Goal: Task Accomplishment & Management: Use online tool/utility

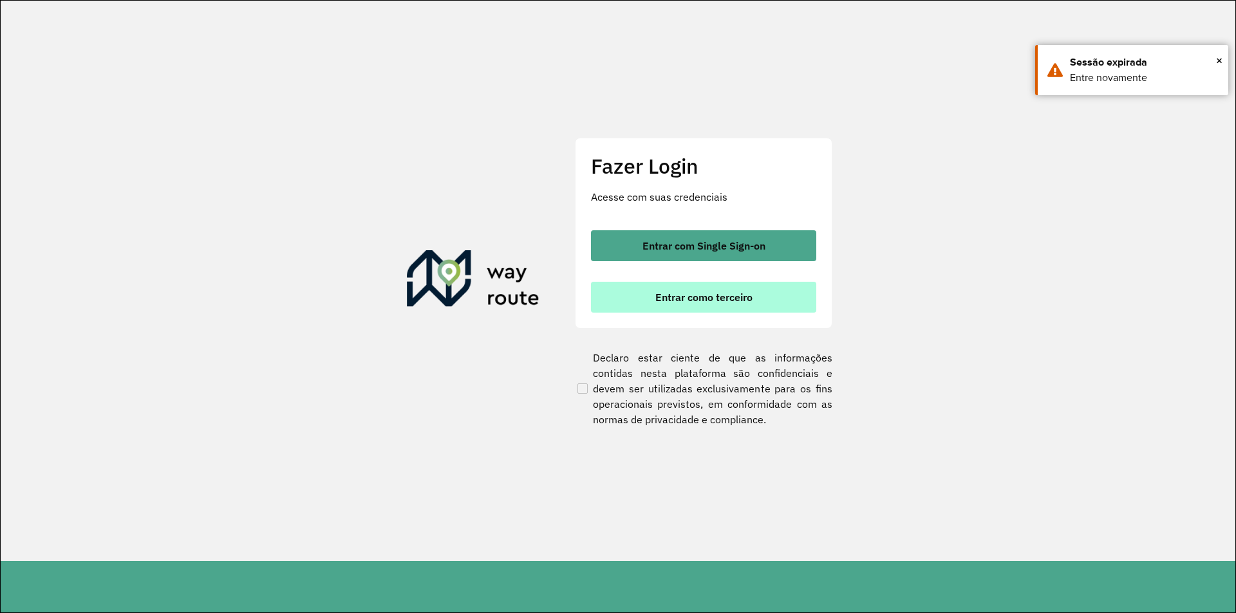
click at [668, 298] on span "Entrar como terceiro" at bounding box center [703, 297] width 97 height 10
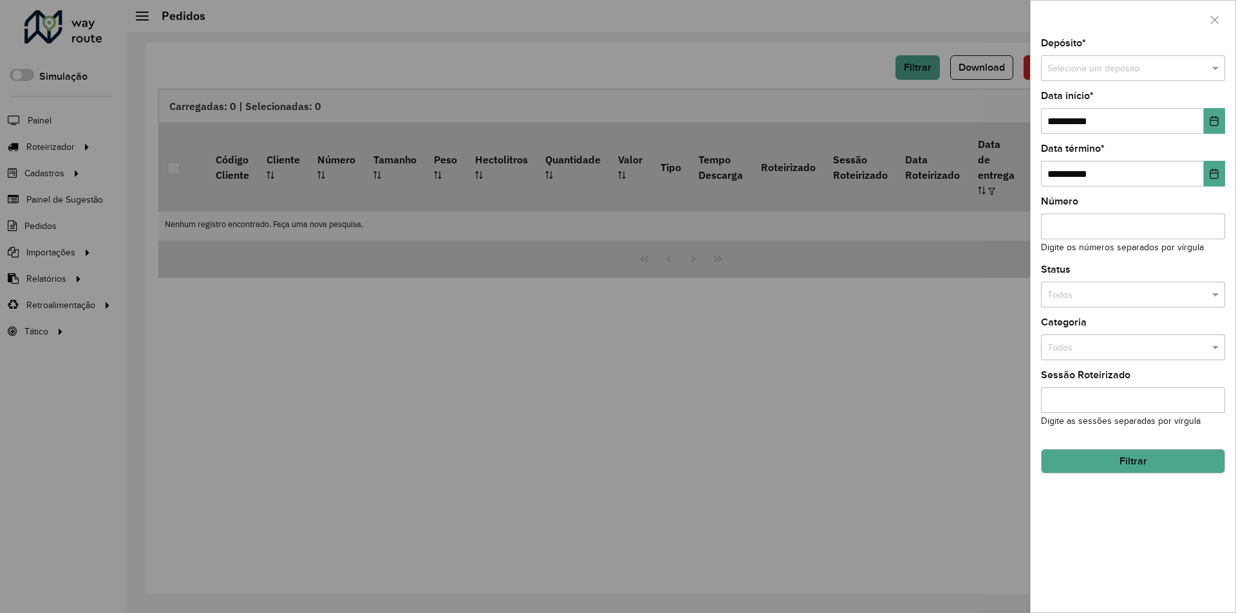
click at [947, 245] on div at bounding box center [618, 306] width 1236 height 613
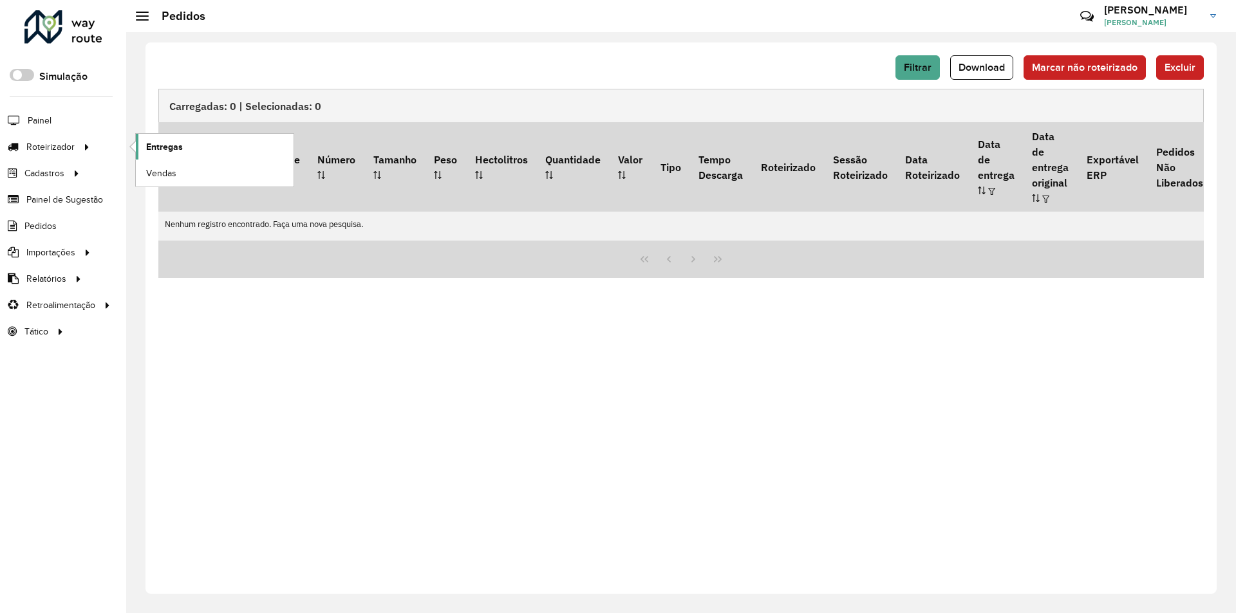
click at [169, 142] on span "Entregas" at bounding box center [164, 147] width 37 height 14
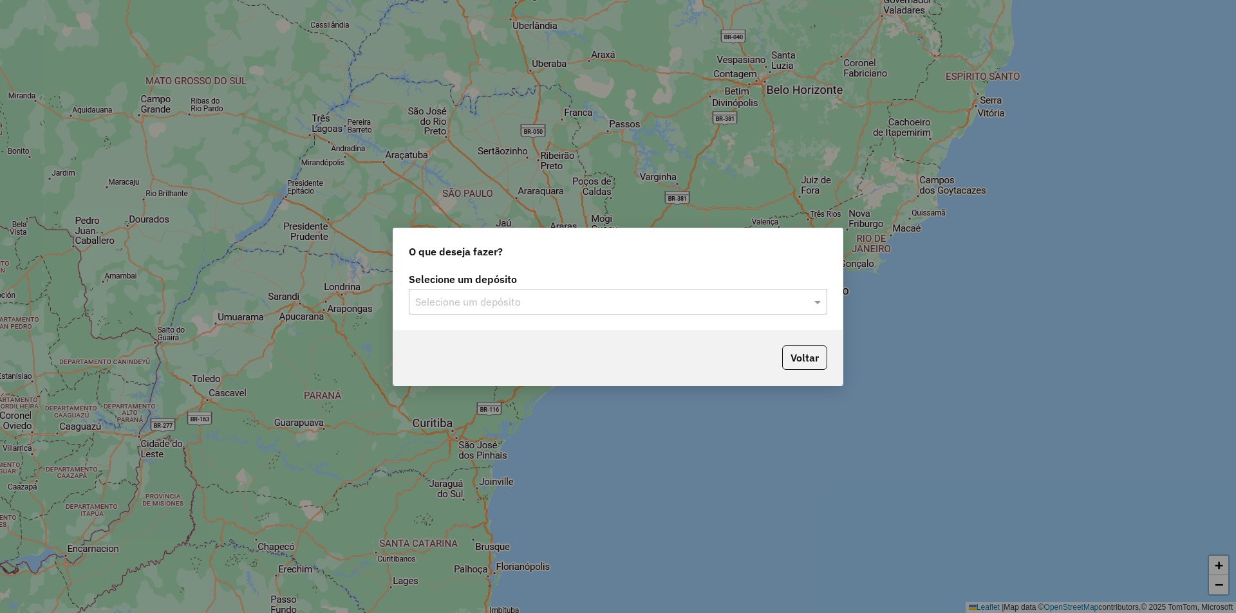
click at [609, 306] on input "text" at bounding box center [605, 302] width 380 height 15
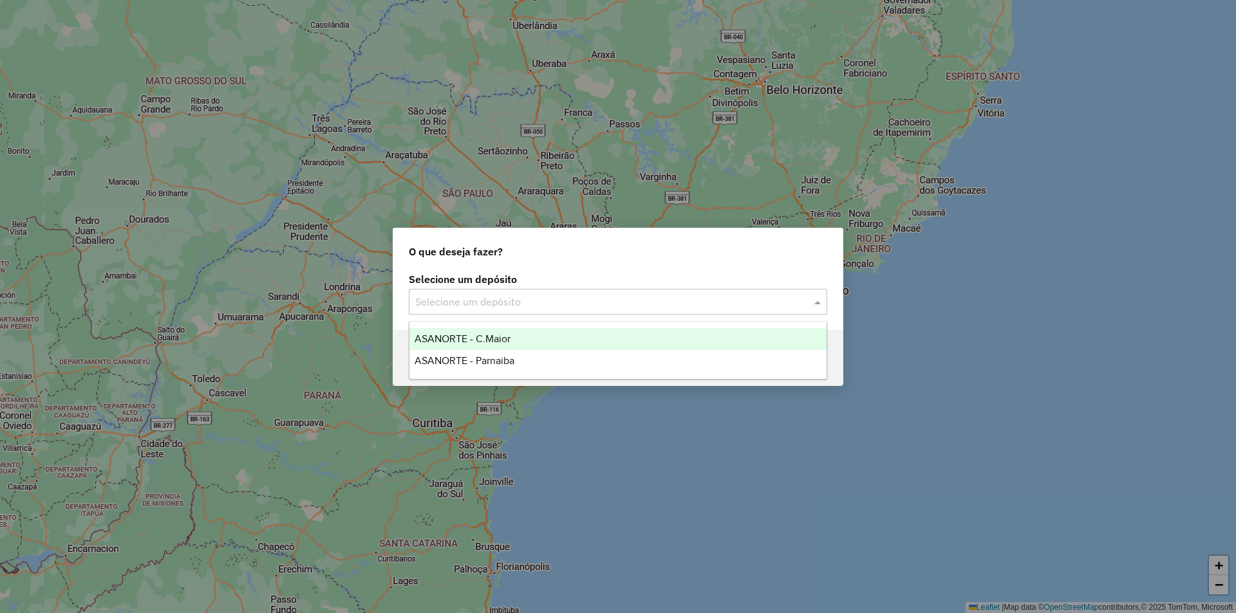
click at [520, 338] on div "ASANORTE - C.Maior" at bounding box center [617, 339] width 417 height 22
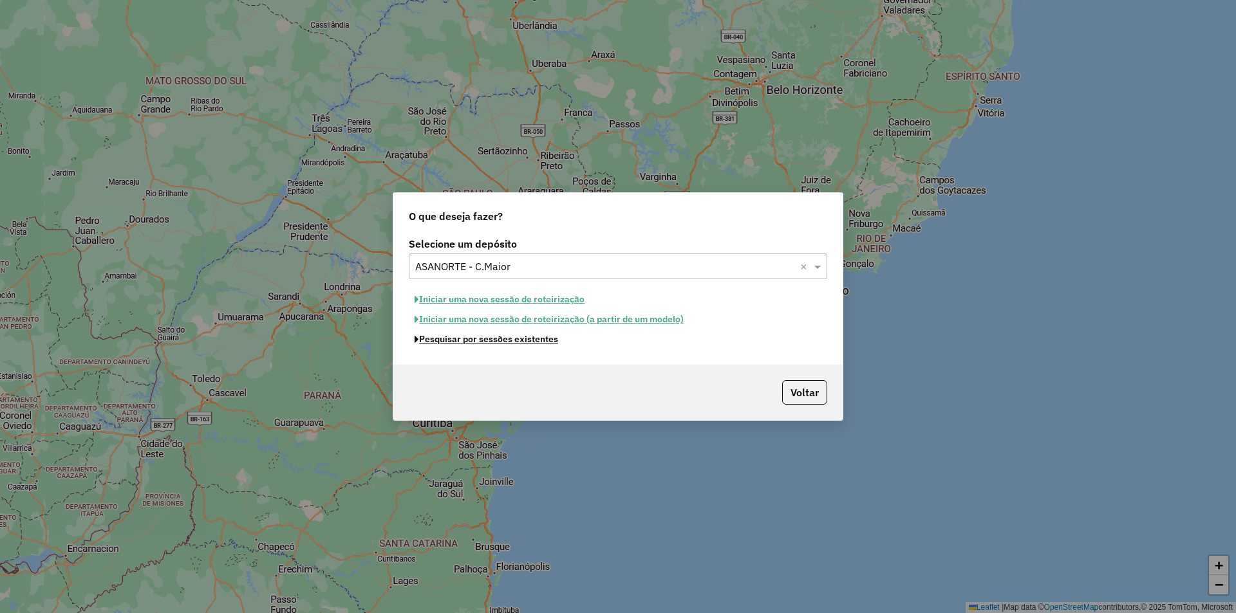
click at [533, 340] on button "Pesquisar por sessões existentes" at bounding box center [486, 340] width 155 height 20
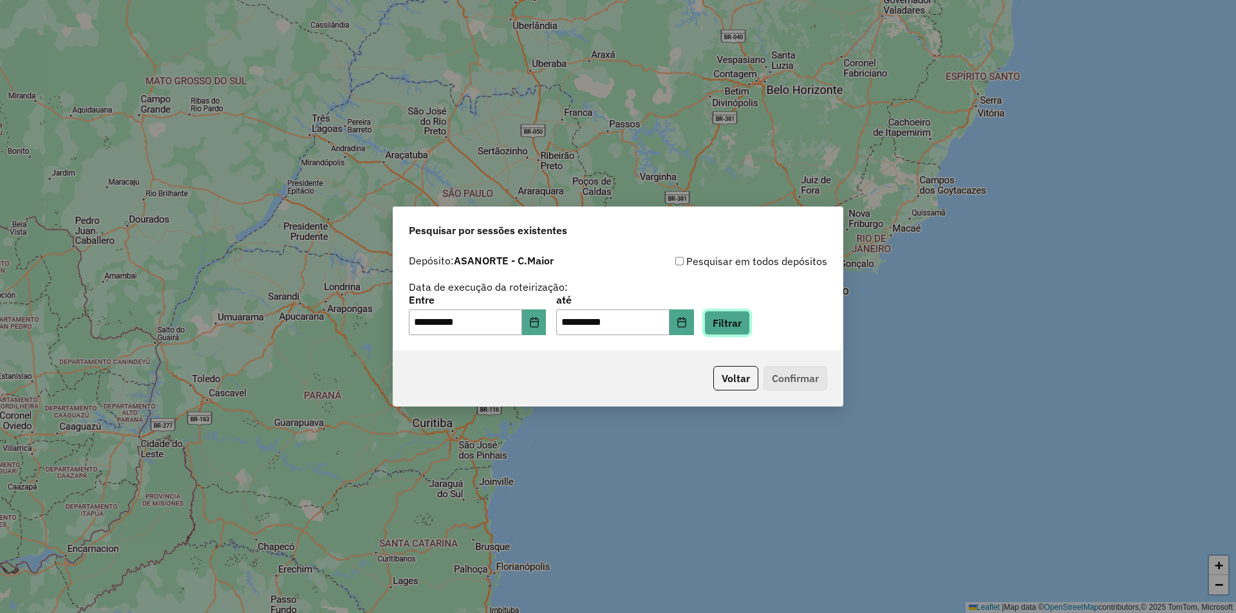
click at [730, 313] on button "Filtrar" at bounding box center [727, 323] width 46 height 24
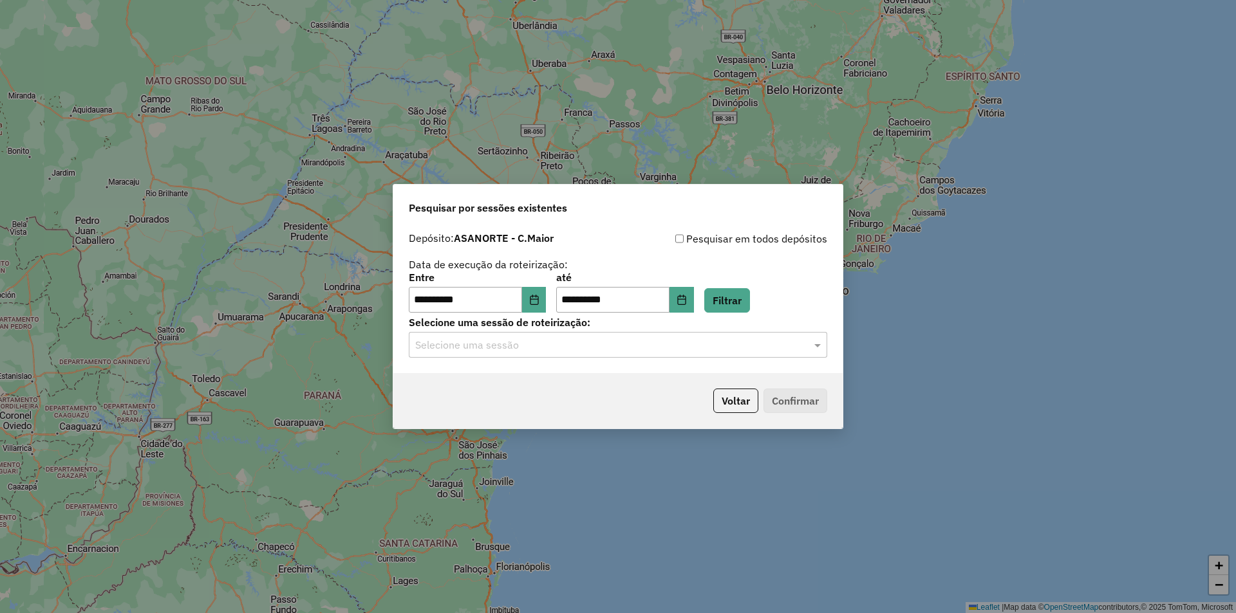
click at [528, 351] on input "text" at bounding box center [605, 345] width 380 height 15
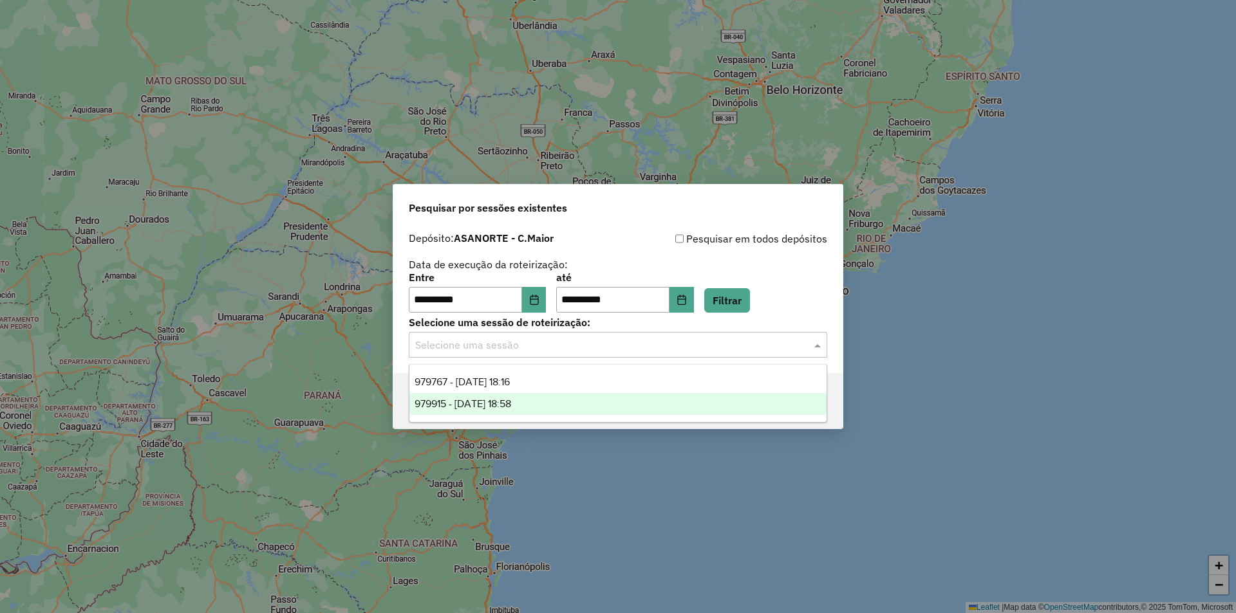
click at [531, 396] on div "979915 - 15/08/2025 18:58" at bounding box center [617, 404] width 417 height 22
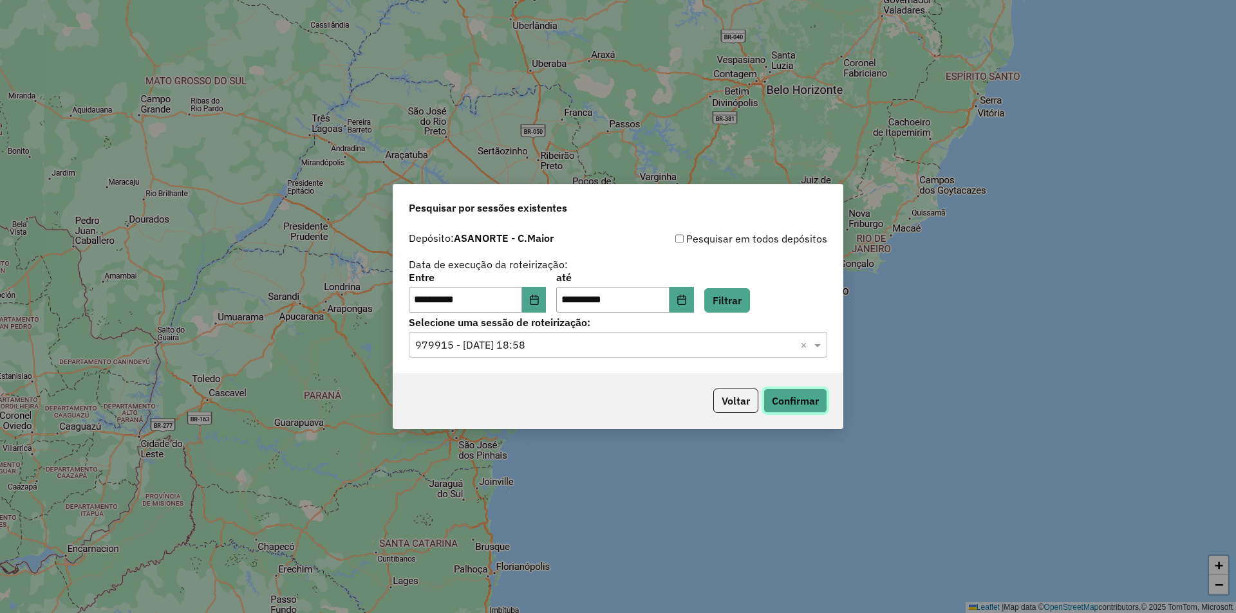
click at [798, 397] on button "Confirmar" at bounding box center [795, 401] width 64 height 24
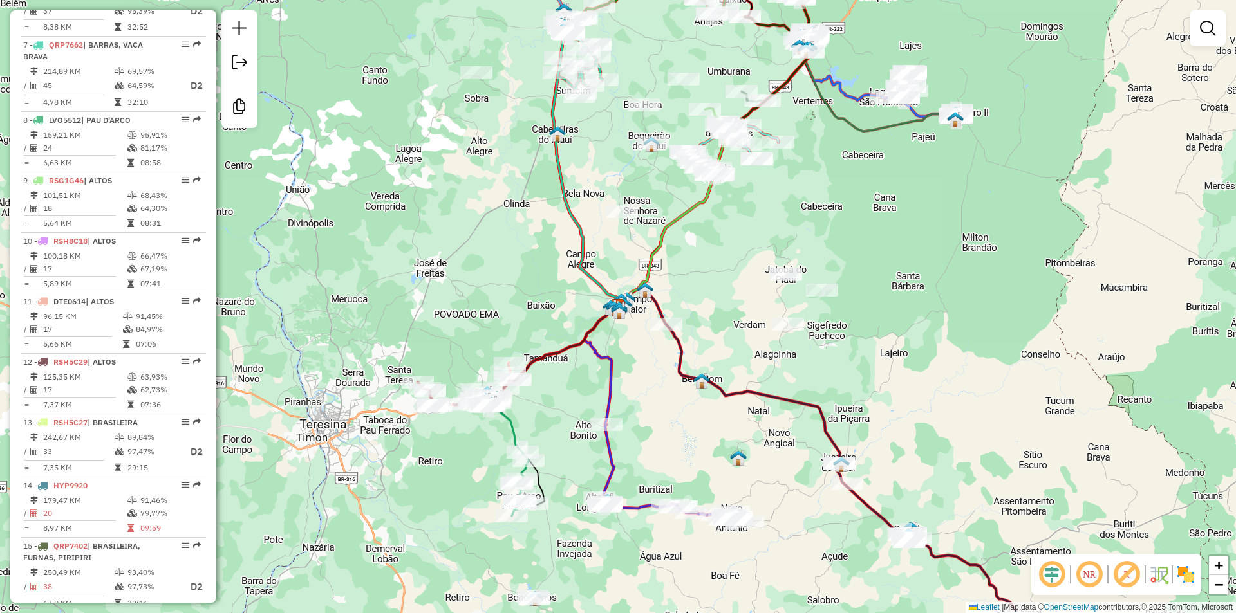
scroll to position [965, 0]
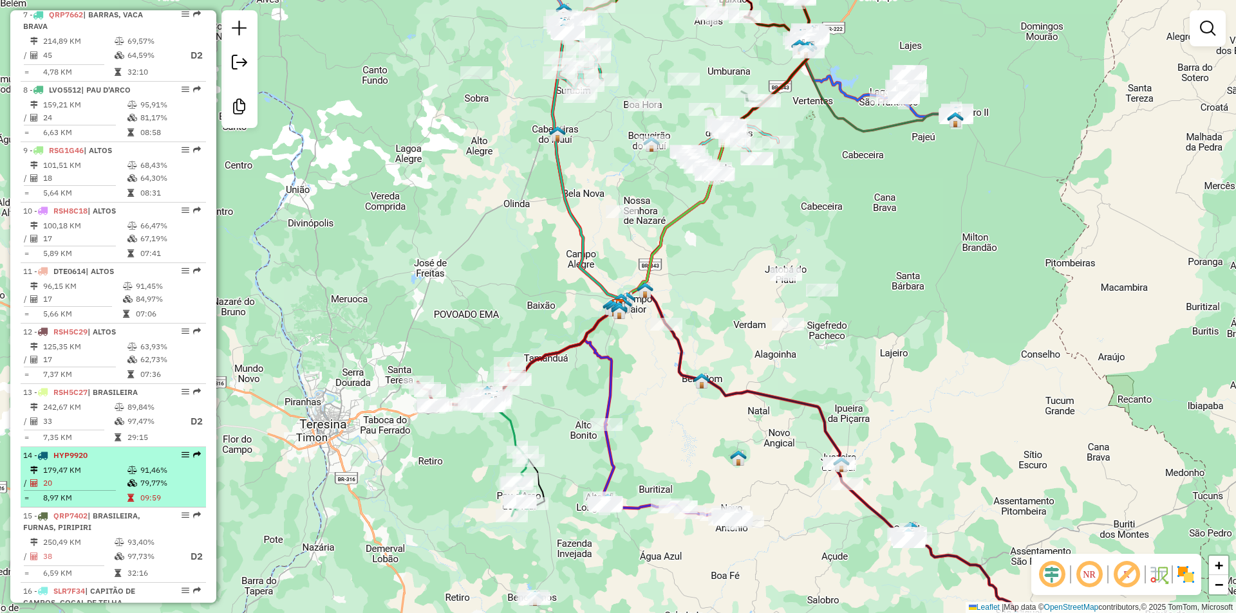
click at [121, 447] on li "14 - HYP9920 179,47 KM 91,46% / 20 79,77% = 8,97 KM 09:59" at bounding box center [113, 477] width 185 height 60
select select "**********"
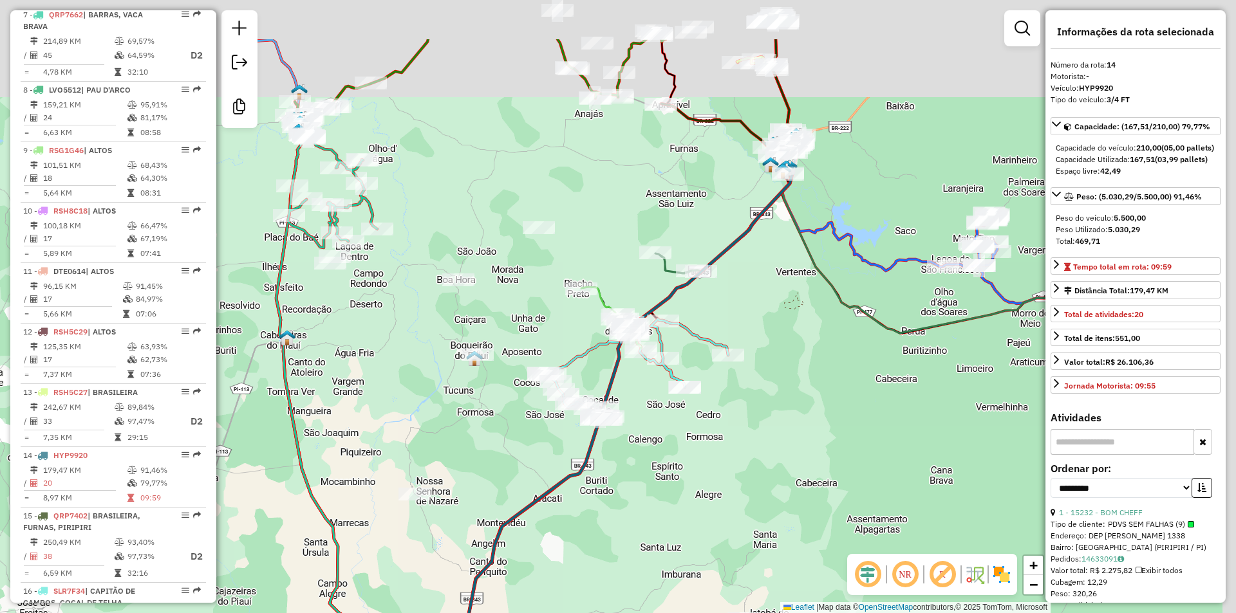
drag, startPoint x: 682, startPoint y: 346, endPoint x: 501, endPoint y: 230, distance: 214.8
click at [671, 413] on div "Janela de atendimento Grade de atendimento Capacidade Transportadoras Veículos …" at bounding box center [618, 306] width 1236 height 613
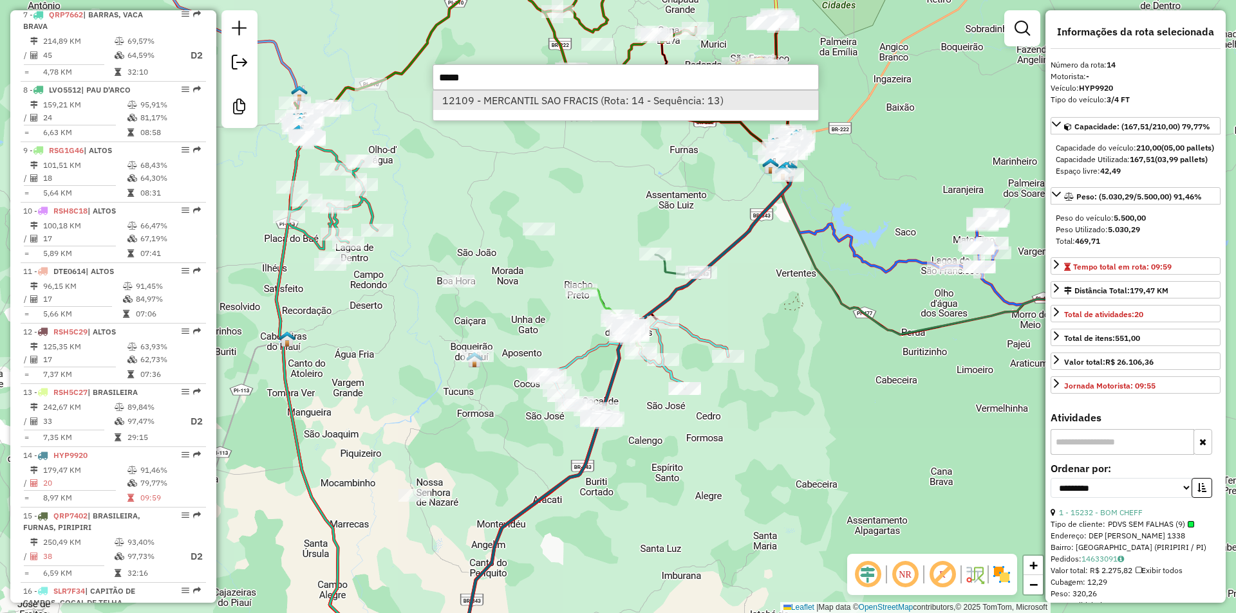
type input "*****"
click at [642, 99] on li "12109 - MERCANTIL SAO FRACIS (Rota: 14 - Sequência: 13)" at bounding box center [625, 100] width 385 height 19
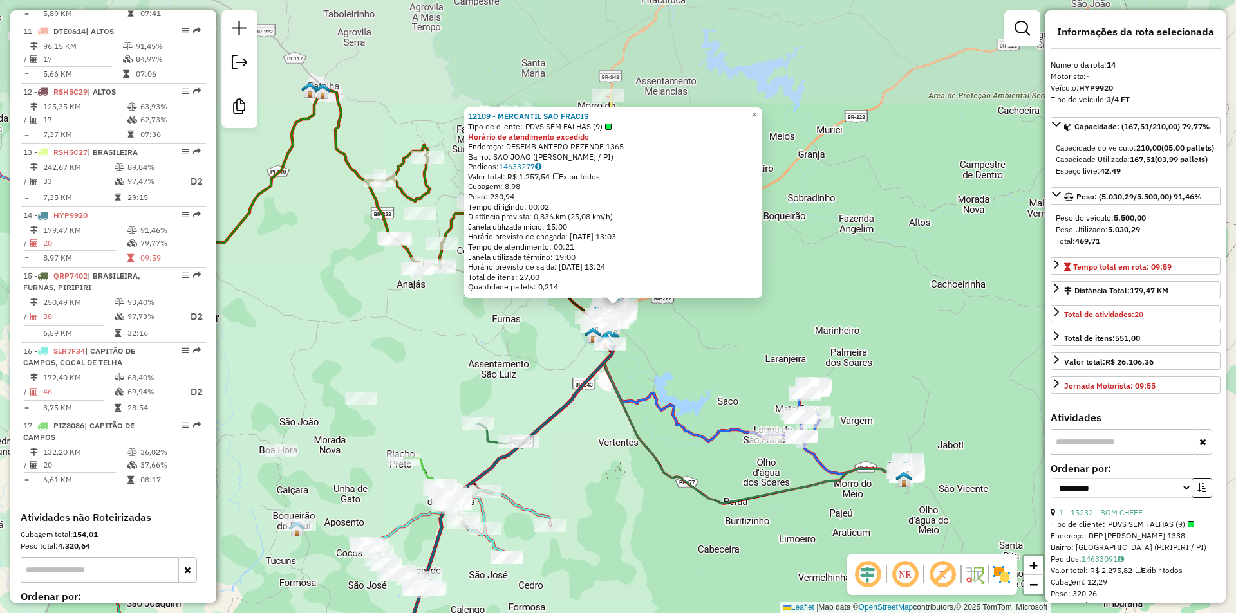
scroll to position [1282, 0]
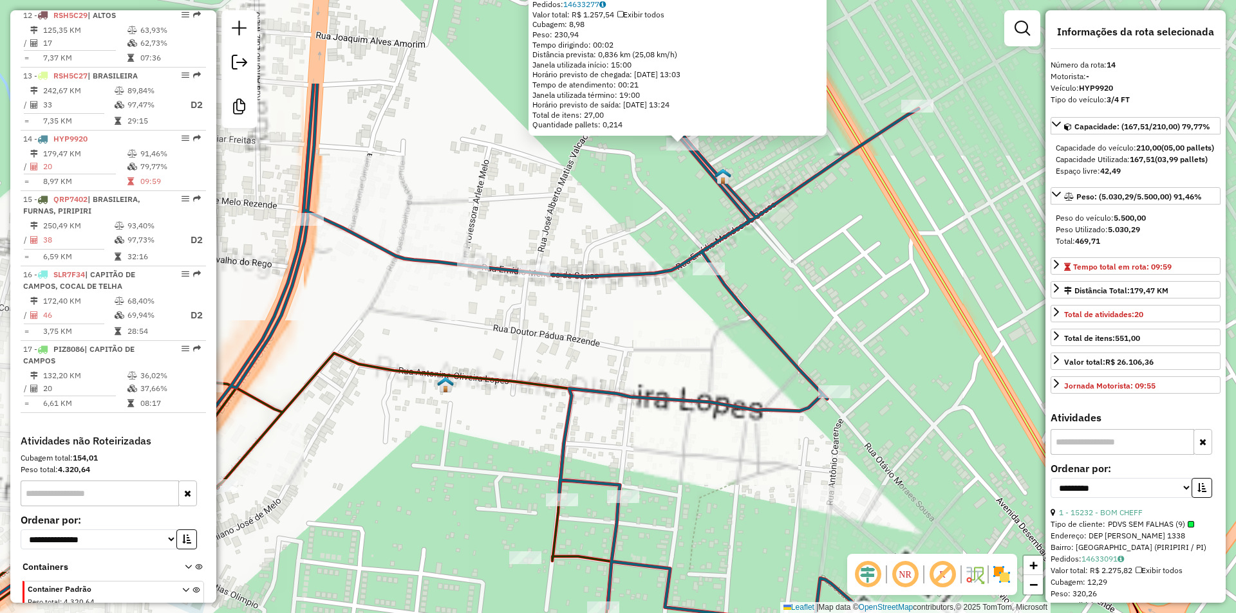
drag, startPoint x: 709, startPoint y: 187, endPoint x: 656, endPoint y: 340, distance: 162.6
click at [656, 340] on div "12109 - MERCANTIL SAO FRACIS Tipo de cliente: PDVS SEM FALHAS (9) Horário de at…" at bounding box center [618, 306] width 1236 height 613
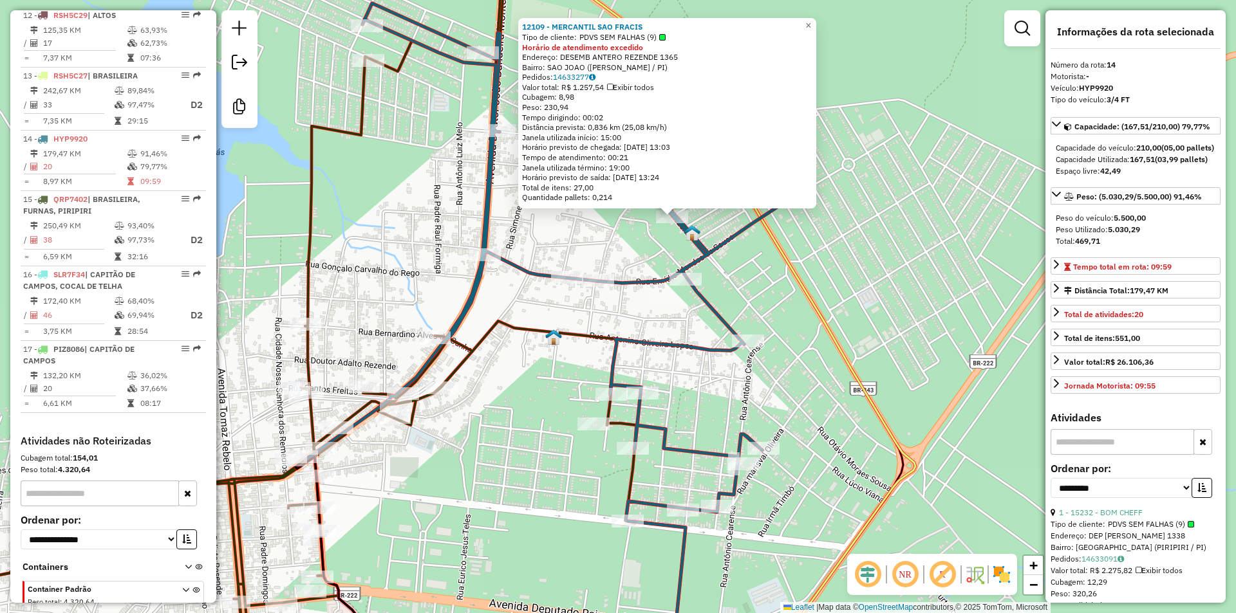
drag, startPoint x: 649, startPoint y: 301, endPoint x: 654, endPoint y: 321, distance: 20.6
click at [654, 321] on div "12109 - MERCANTIL SAO FRACIS Tipo de cliente: PDVS SEM FALHAS (9) Horário de at…" at bounding box center [618, 306] width 1236 height 613
click at [640, 251] on div "12109 - MERCANTIL SAO FRACIS Tipo de cliente: PDVS SEM FALHAS (9) Horário de at…" at bounding box center [618, 306] width 1236 height 613
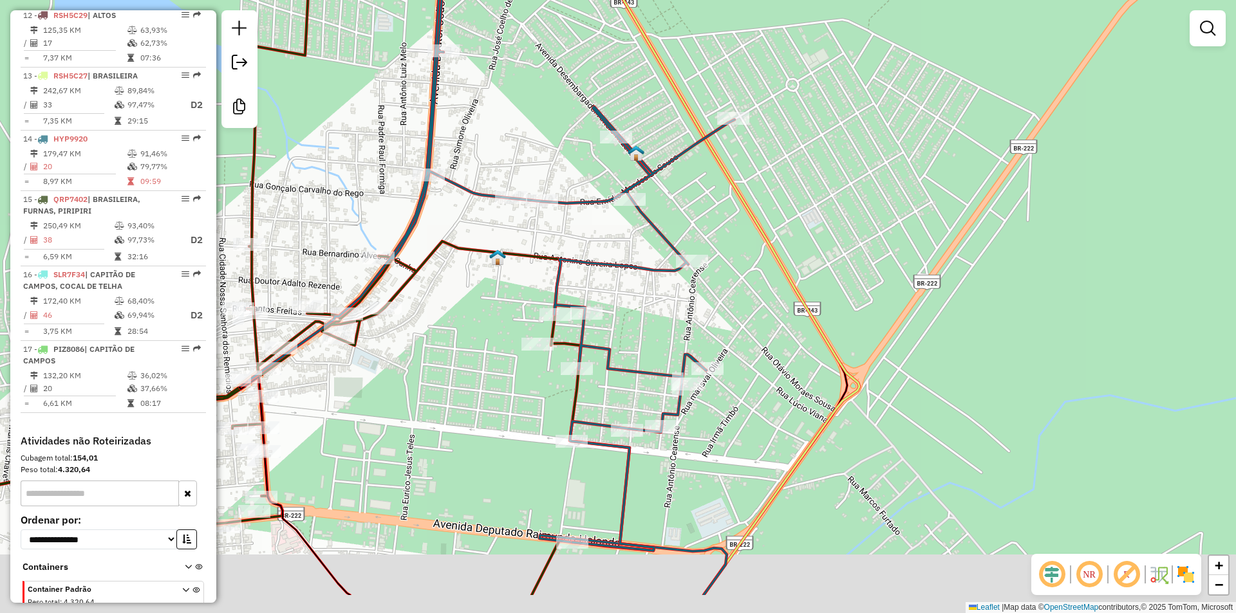
drag, startPoint x: 640, startPoint y: 264, endPoint x: 584, endPoint y: 184, distance: 97.5
click at [584, 184] on div "Janela de atendimento Grade de atendimento Capacidade Transportadoras Veículos …" at bounding box center [618, 306] width 1236 height 613
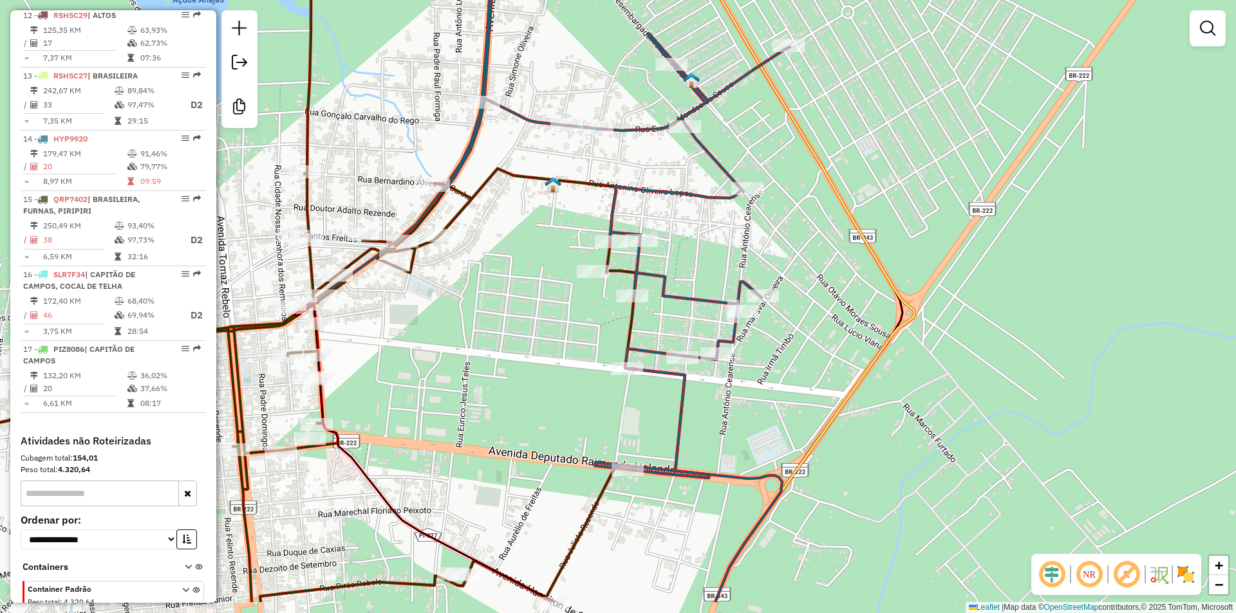
drag, startPoint x: 617, startPoint y: 263, endPoint x: 672, endPoint y: 190, distance: 91.4
click at [672, 190] on icon at bounding box center [546, 172] width 485 height 612
select select "**********"
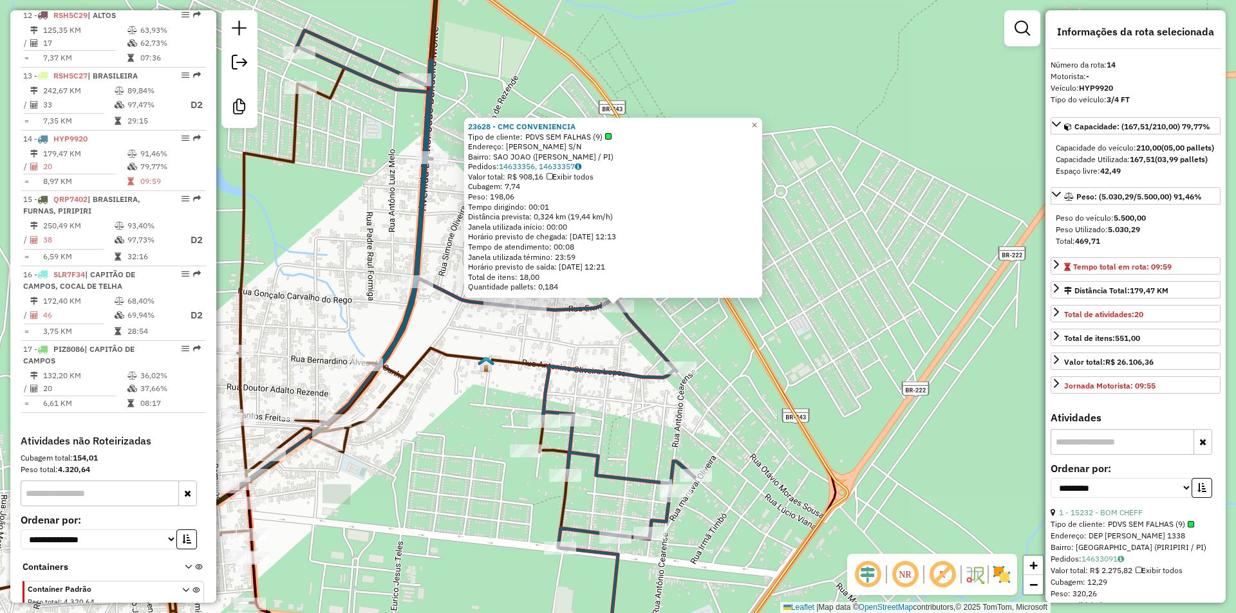
click at [727, 342] on div "23628 - CMC CONVENIENCIA Tipo de cliente: PDVS SEM FALHAS (9) Endereço: [PERSON…" at bounding box center [618, 306] width 1236 height 613
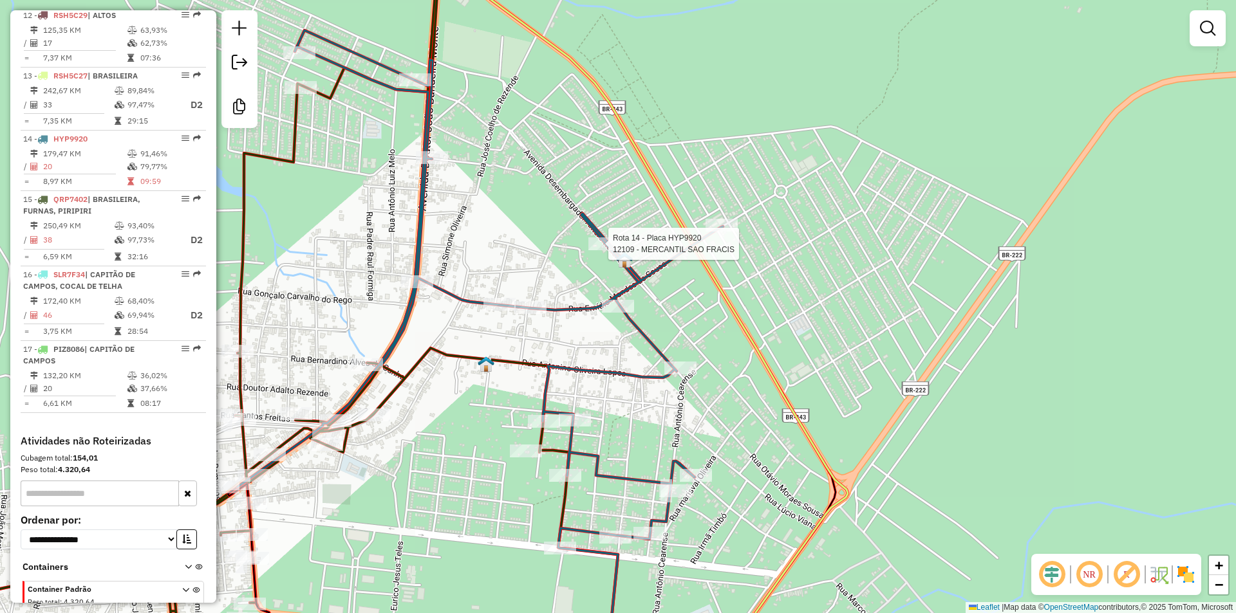
click at [600, 236] on icon at bounding box center [479, 343] width 485 height 627
select select "**********"
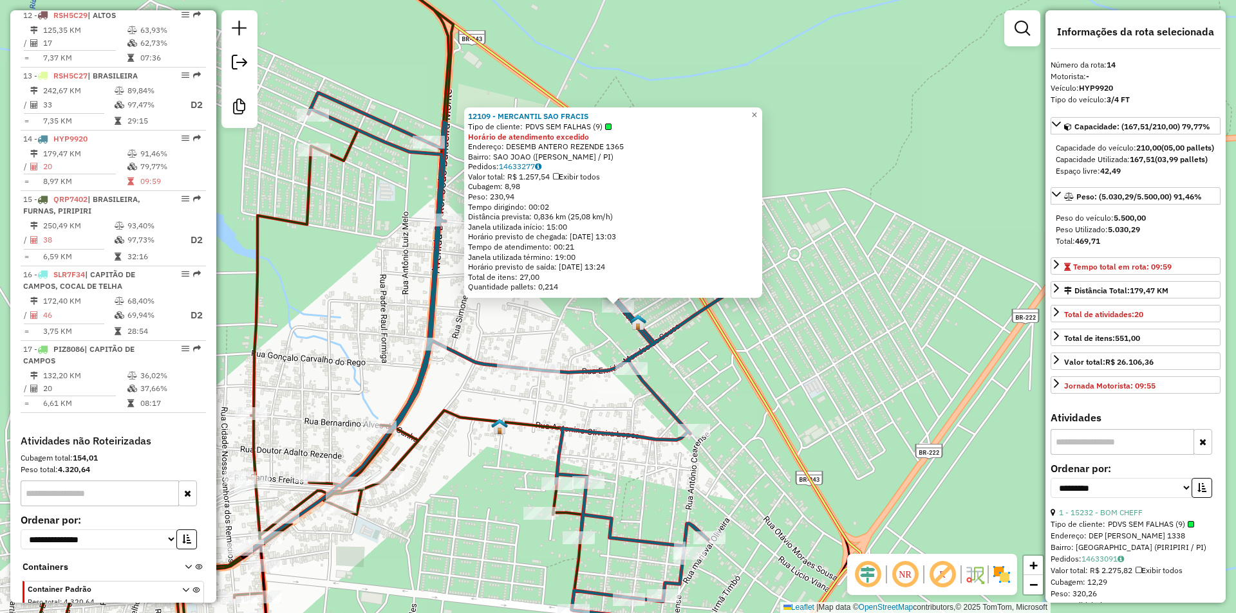
click at [687, 347] on div "12109 - MERCANTIL SAO FRACIS Tipo de cliente: PDVS SEM FALHAS (9) Horário de at…" at bounding box center [618, 306] width 1236 height 613
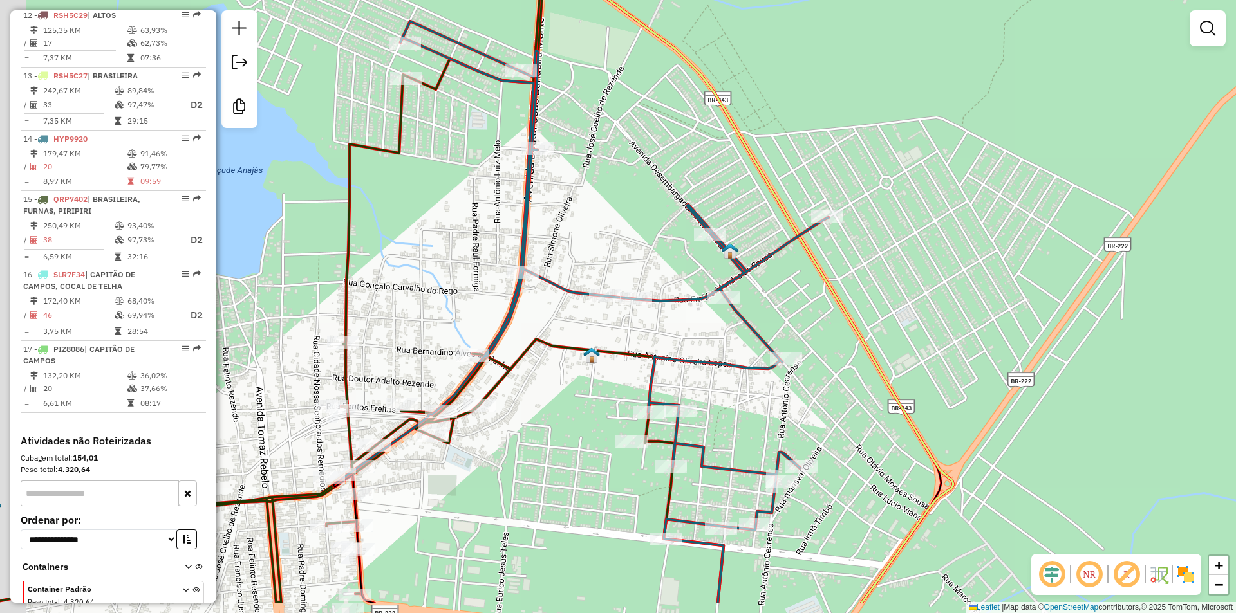
drag, startPoint x: 684, startPoint y: 357, endPoint x: 776, endPoint y: 286, distance: 116.5
click at [776, 286] on div "Janela de atendimento Grade de atendimento Capacidade Transportadoras Veículos …" at bounding box center [618, 306] width 1236 height 613
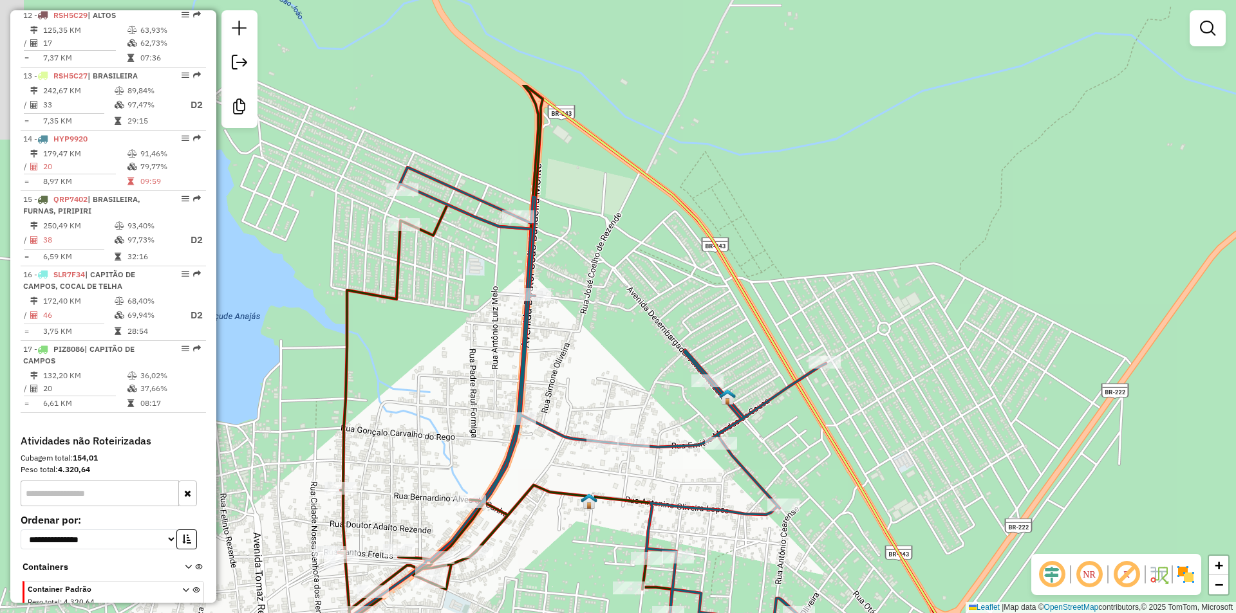
drag, startPoint x: 635, startPoint y: 258, endPoint x: 665, endPoint y: 187, distance: 77.0
click at [665, 189] on div "Janela de atendimento Grade de atendimento Capacidade Transportadoras Veículos …" at bounding box center [618, 306] width 1236 height 613
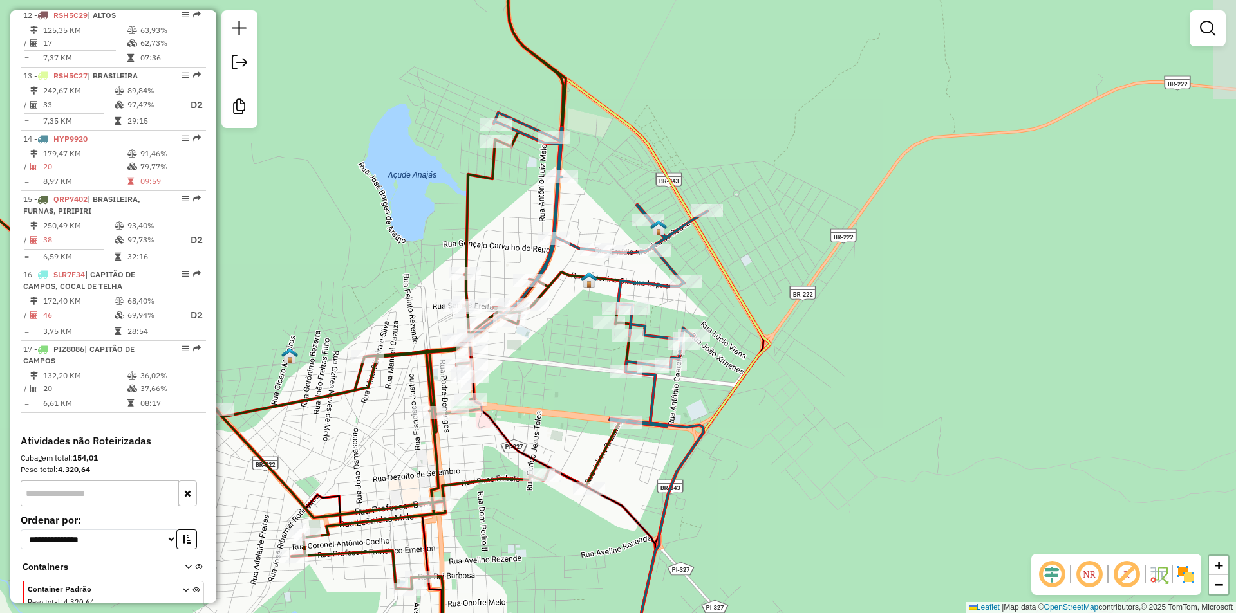
drag, startPoint x: 600, startPoint y: 272, endPoint x: 582, endPoint y: 344, distance: 74.9
click at [582, 344] on div "Janela de atendimento Grade de atendimento Capacidade Transportadoras Veículos …" at bounding box center [618, 306] width 1236 height 613
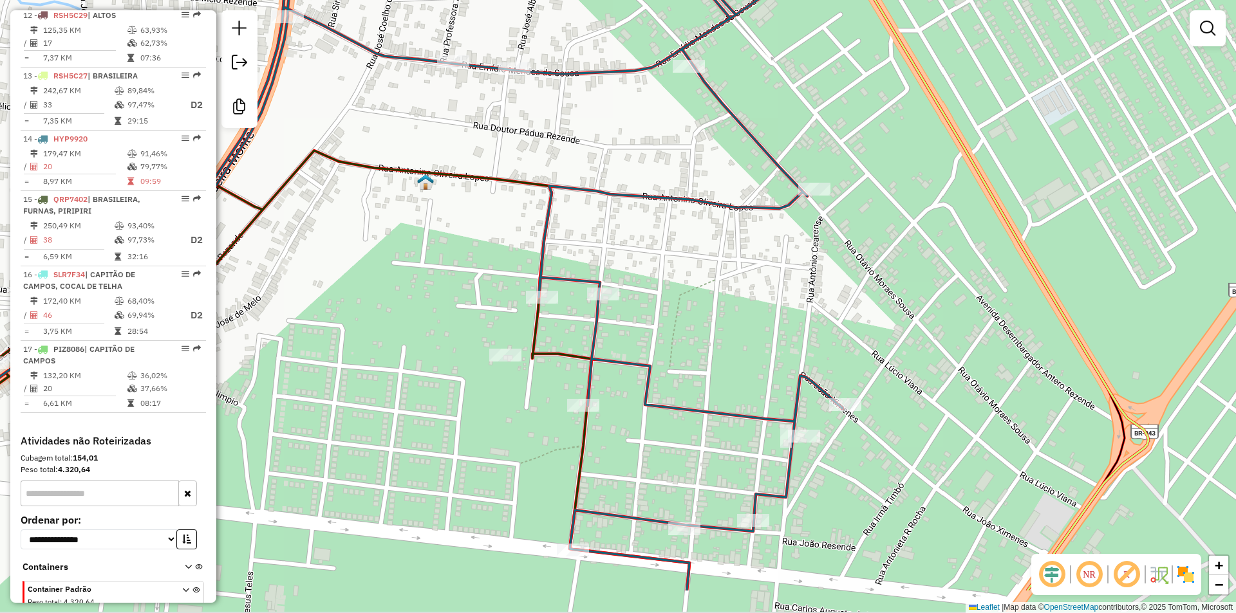
drag, startPoint x: 556, startPoint y: 211, endPoint x: 532, endPoint y: 165, distance: 51.5
click at [532, 165] on icon at bounding box center [413, 223] width 971 height 736
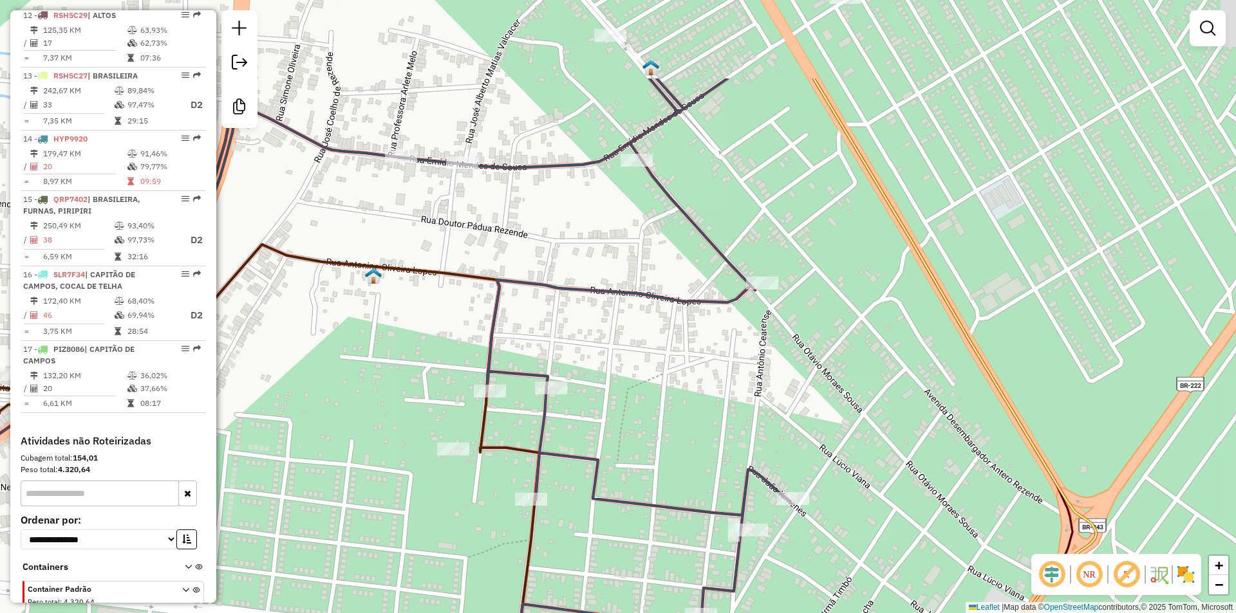
drag, startPoint x: 659, startPoint y: 239, endPoint x: 631, endPoint y: 362, distance: 126.0
click at [633, 381] on div "Janela de atendimento Grade de atendimento Capacidade Transportadoras Veículos …" at bounding box center [618, 306] width 1236 height 613
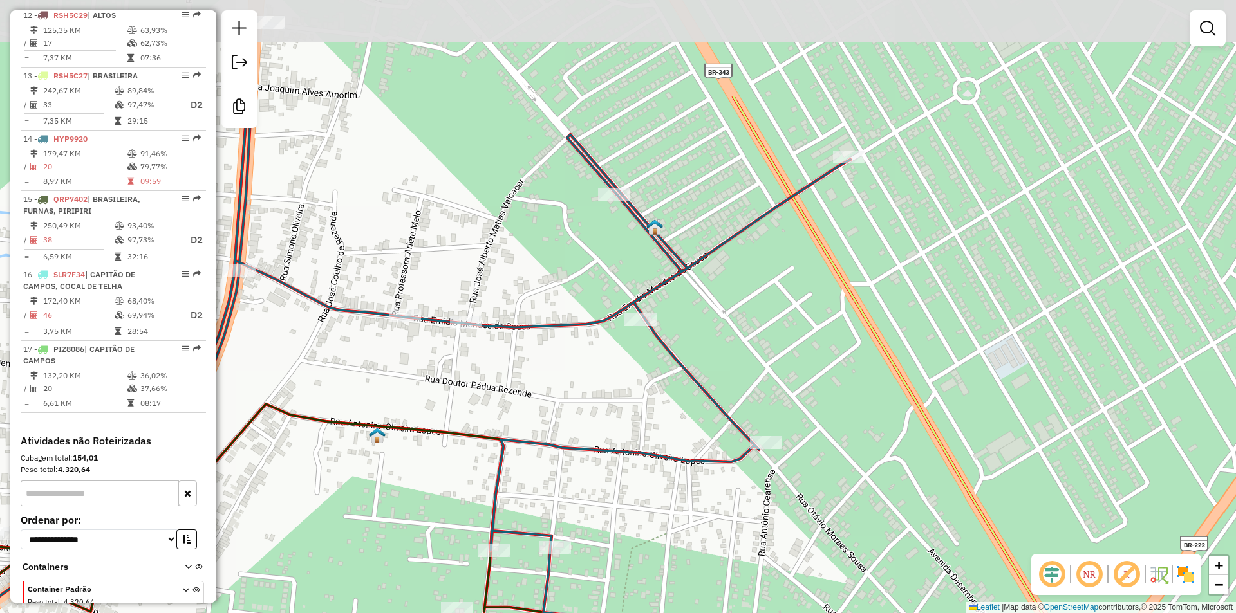
drag, startPoint x: 622, startPoint y: 251, endPoint x: 626, endPoint y: 405, distance: 154.5
click at [626, 409] on div "Janela de atendimento Grade de atendimento Capacidade Transportadoras Veículos …" at bounding box center [618, 306] width 1236 height 613
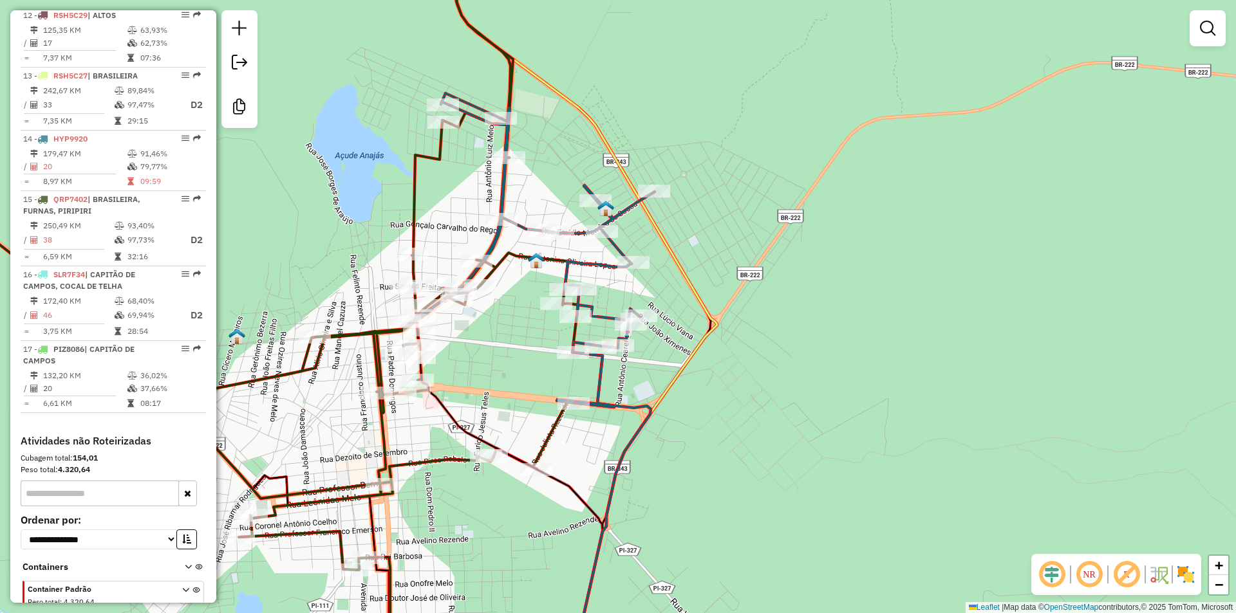
drag, startPoint x: 637, startPoint y: 309, endPoint x: 600, endPoint y: 221, distance: 94.9
click at [600, 221] on div "Janela de atendimento Grade de atendimento Capacidade Transportadoras Veículos …" at bounding box center [618, 306] width 1236 height 613
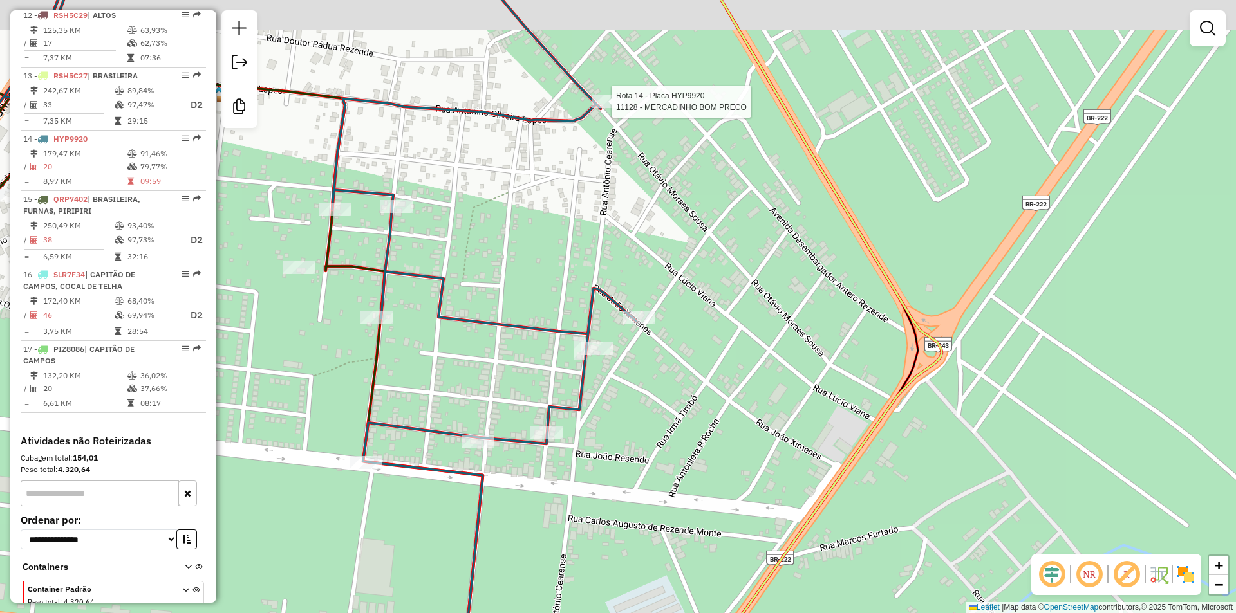
drag, startPoint x: 637, startPoint y: 209, endPoint x: 642, endPoint y: 318, distance: 109.5
click at [642, 318] on div "Rota 14 - Placa HYP9920 11128 - MERCADINHO BOM PRECO Janela de atendimento Grad…" at bounding box center [618, 306] width 1236 height 613
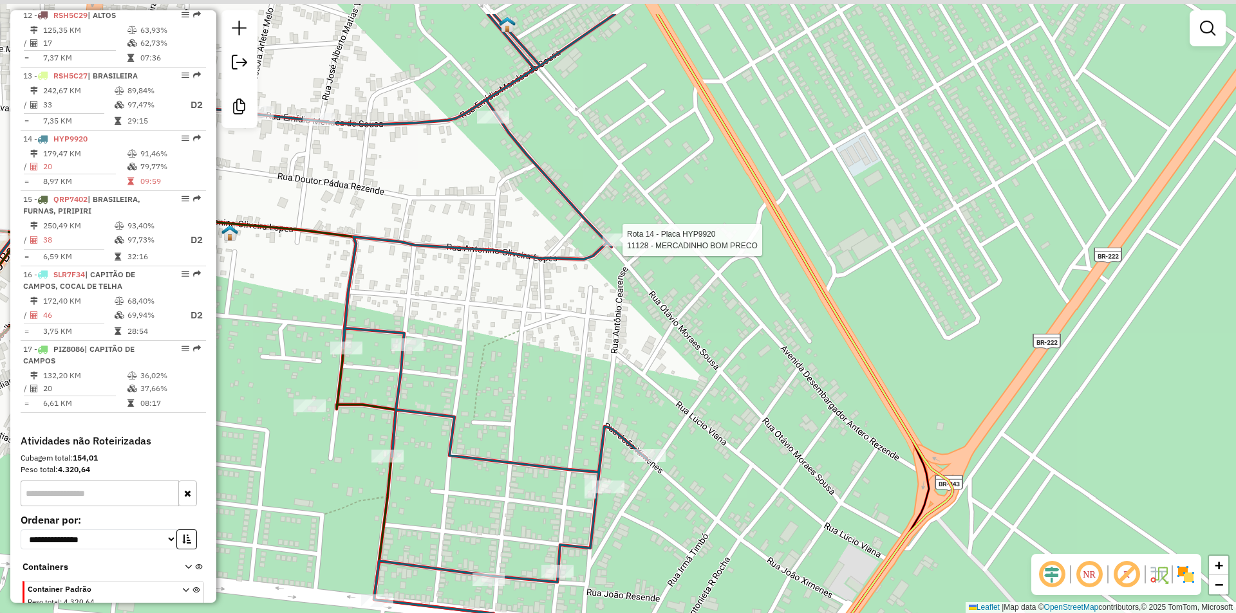
drag, startPoint x: 648, startPoint y: 319, endPoint x: 655, endPoint y: 369, distance: 50.7
click at [652, 382] on div "Rota 14 - Placa HYP9920 11128 - MERCADINHO BOM PRECO Janela de atendimento Grad…" at bounding box center [618, 306] width 1236 height 613
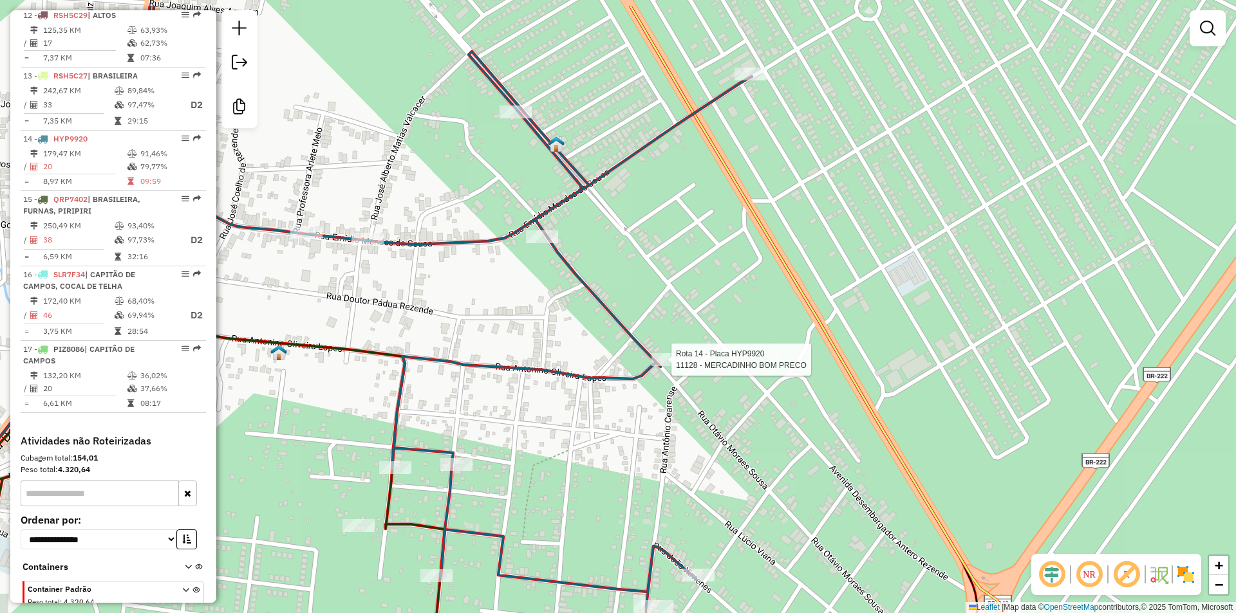
drag, startPoint x: 648, startPoint y: 238, endPoint x: 743, endPoint y: 385, distance: 174.9
click at [743, 385] on div "Rota 14 - Placa HYP9920 11128 - MERCADINHO BOM PRECO Janela de atendimento Grad…" at bounding box center [618, 306] width 1236 height 613
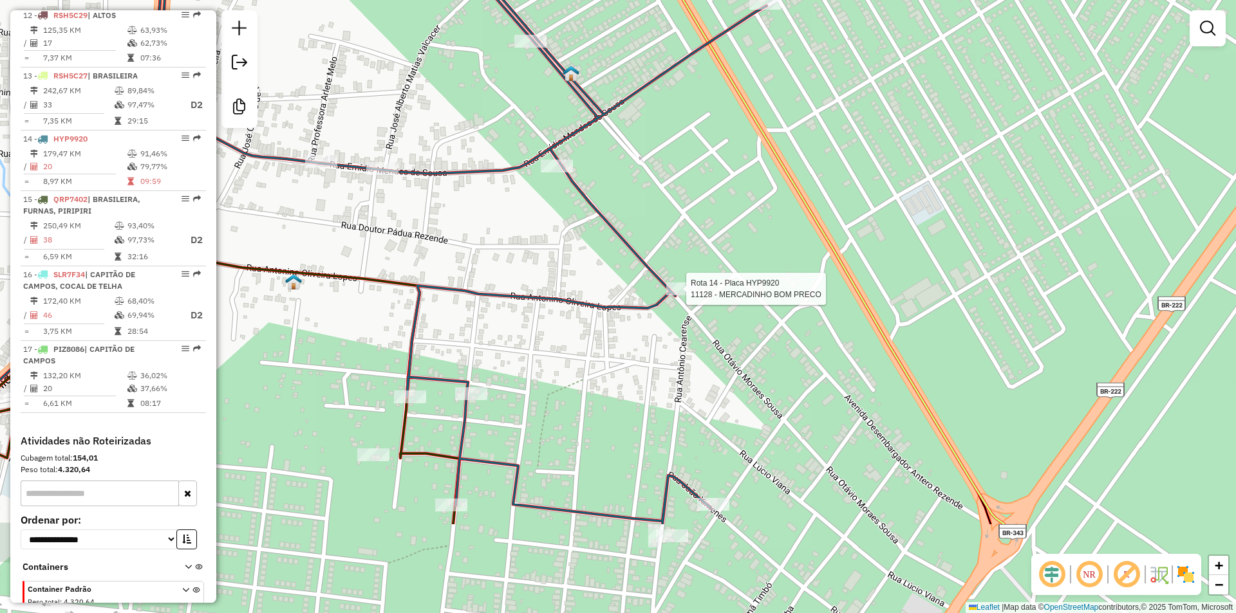
drag, startPoint x: 701, startPoint y: 303, endPoint x: 665, endPoint y: 138, distance: 168.8
click at [665, 138] on div "Rota 14 - Placa HYP9920 11128 - MERCADINHO BOM PRECO Janela de atendimento Grad…" at bounding box center [618, 306] width 1236 height 613
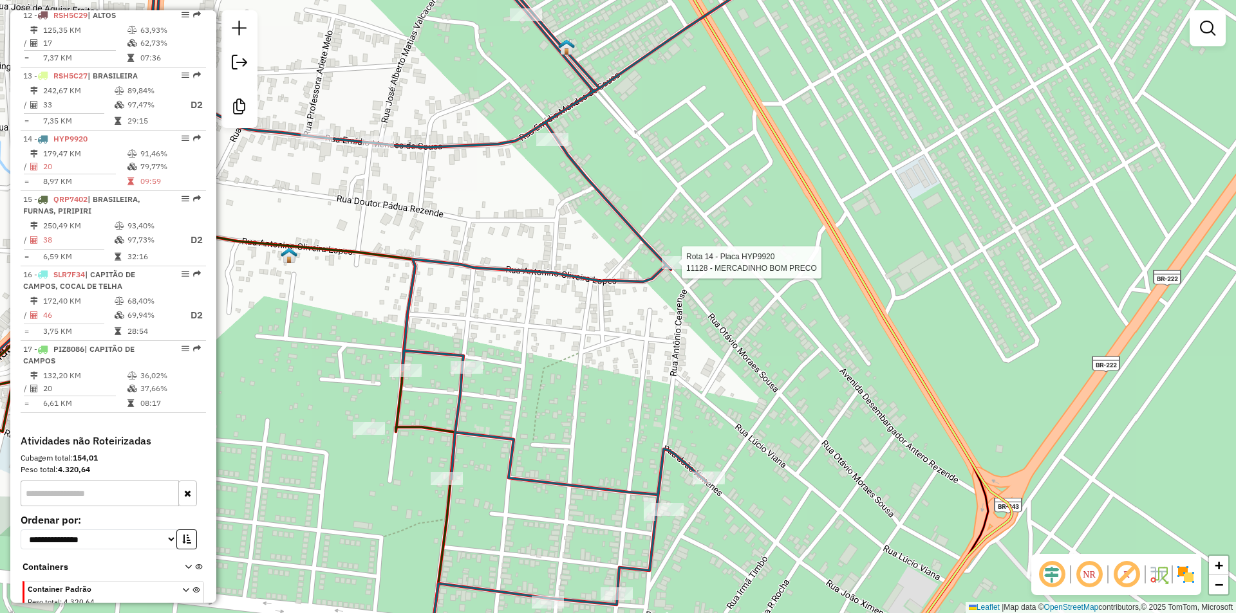
click at [817, 340] on div "Rota 14 - Placa HYP9920 11128 - MERCADINHO BOM PRECO Janela de atendimento Grad…" at bounding box center [618, 306] width 1236 height 613
drag, startPoint x: 631, startPoint y: 331, endPoint x: 647, endPoint y: 167, distance: 164.9
click at [647, 174] on div "Janela de atendimento Grade de atendimento Capacidade Transportadoras Veículos …" at bounding box center [618, 306] width 1236 height 613
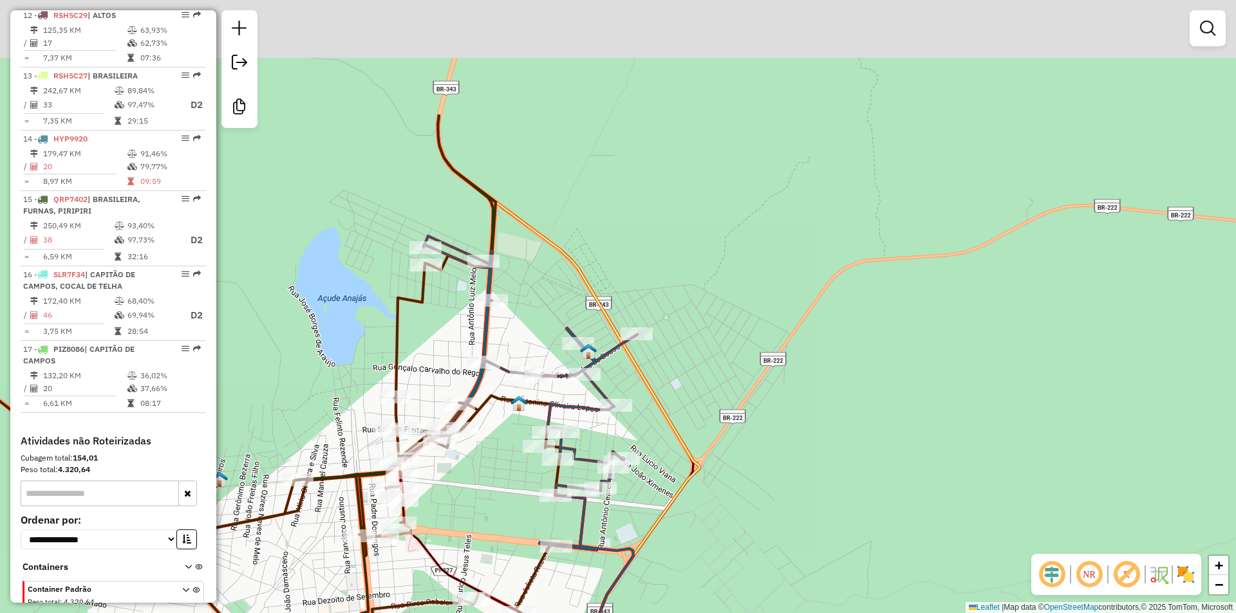
drag, startPoint x: 481, startPoint y: 290, endPoint x: 488, endPoint y: 472, distance: 182.9
click at [488, 472] on div "Janela de atendimento Grade de atendimento Capacidade Transportadoras Veículos …" at bounding box center [618, 306] width 1236 height 613
